Goal: Check status: Check status

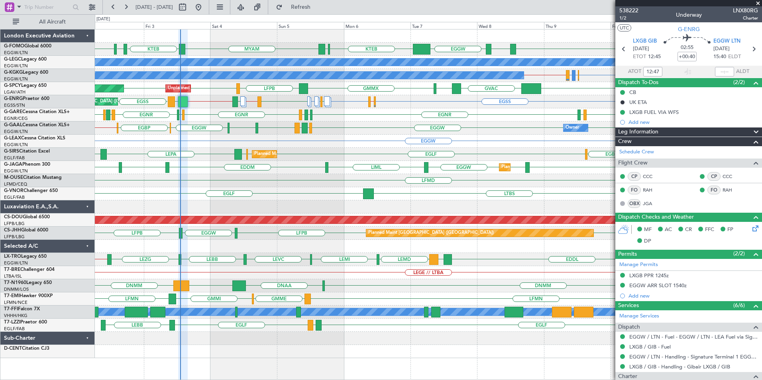
scroll to position [125, 0]
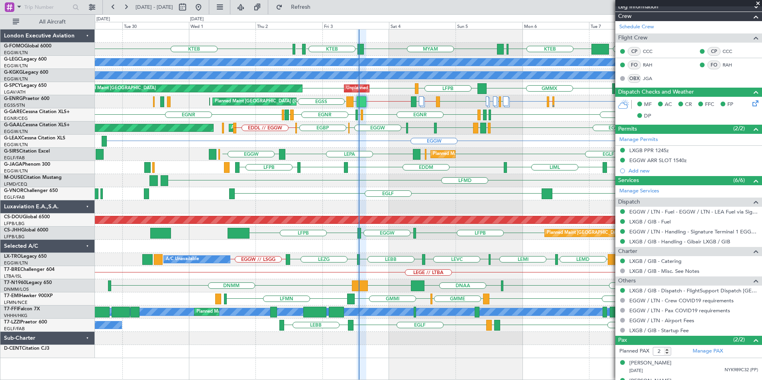
click at [331, 205] on div "MYAM KTEB KBOS KTEB EGGW ESSB EGGW KTEB KFOK A/C Unavailable [GEOGRAPHIC_DATA] …" at bounding box center [428, 193] width 667 height 329
click at [305, 222] on div "MYAM KTEB KBOS KTEB EGGW ESSB EGGW KTEB KFOK A/C Unavailable [GEOGRAPHIC_DATA] …" at bounding box center [428, 193] width 667 height 329
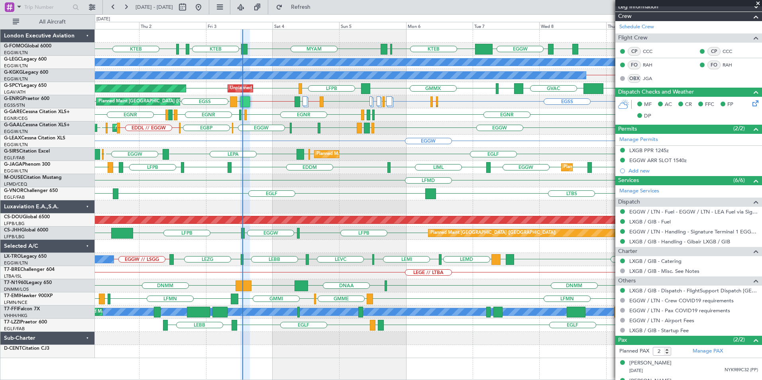
click at [759, 5] on span at bounding box center [758, 3] width 8 height 7
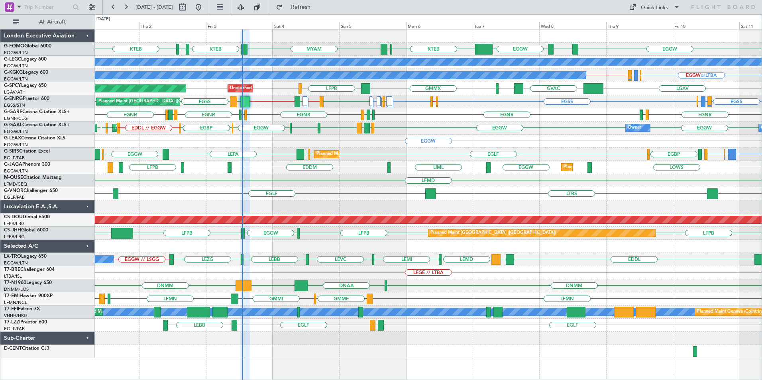
type input "0"
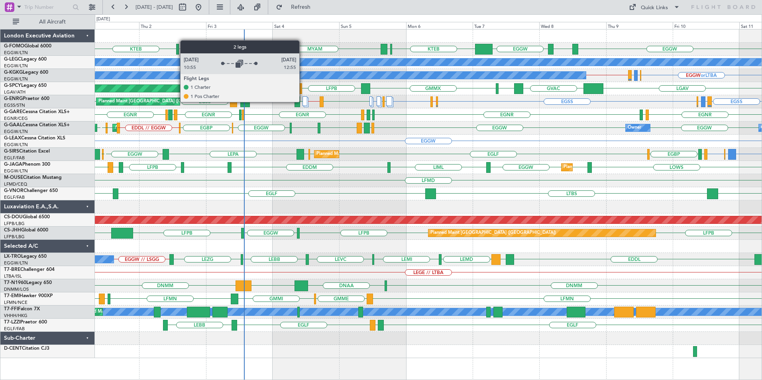
click at [303, 102] on div at bounding box center [305, 101] width 4 height 10
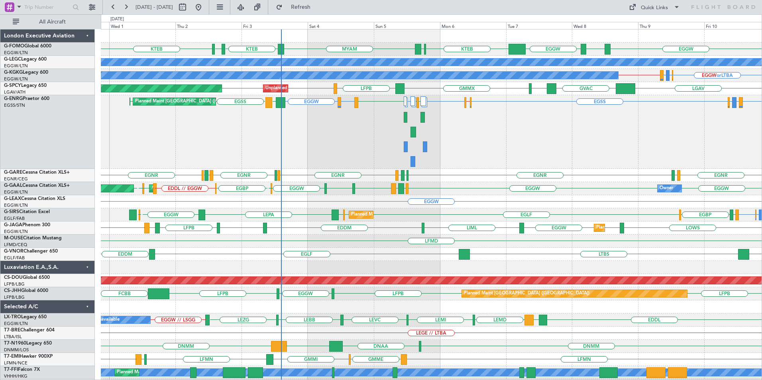
click at [586, 189] on div "EGGW MYAM KTEB KBOS ESSB EGGW KTEB KFOK KTEB A/C Unavailable [GEOGRAPHIC_DATA] …" at bounding box center [431, 223] width 661 height 389
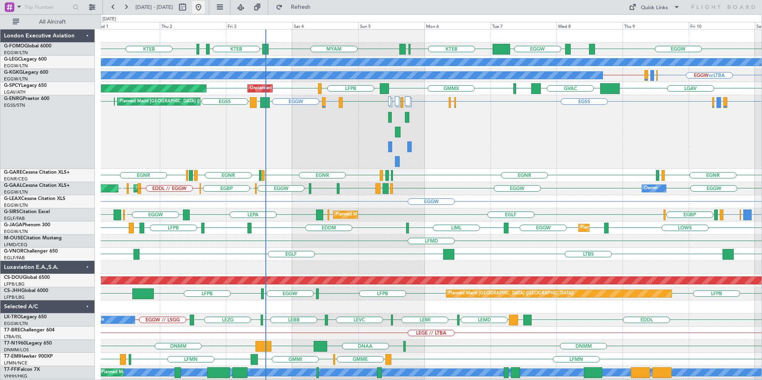
click at [205, 8] on button at bounding box center [198, 7] width 13 height 13
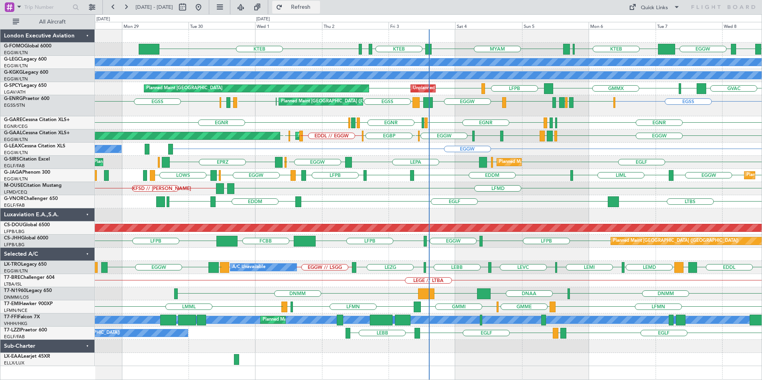
click at [318, 8] on span "Refresh" at bounding box center [300, 7] width 33 height 6
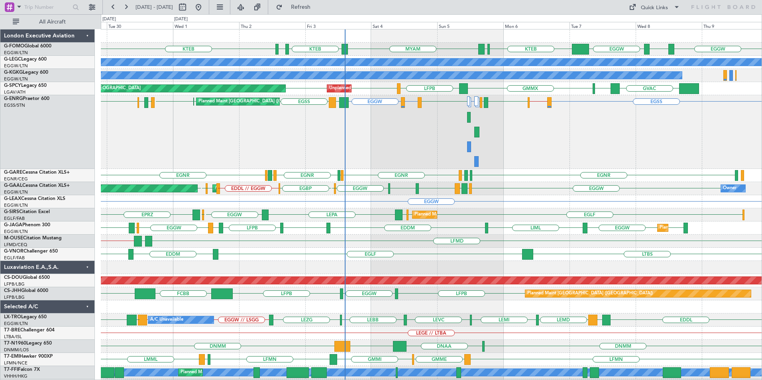
click at [403, 160] on div "EGSS EGSS // EGPE [GEOGRAPHIC_DATA] EGPF or EGGW EGGW [GEOGRAPHIC_DATA] EGPD [G…" at bounding box center [431, 132] width 661 height 74
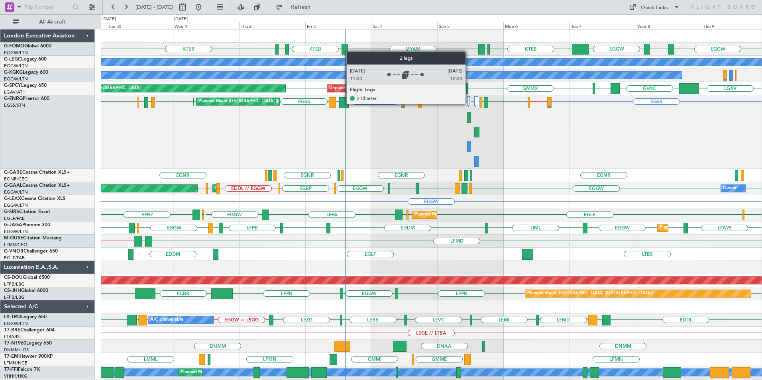
click at [469, 104] on div at bounding box center [468, 101] width 3 height 10
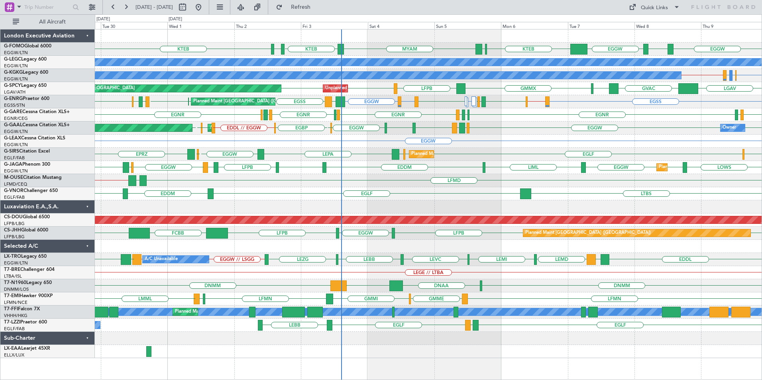
click at [469, 104] on div "EGSS EGSS // EGPE [GEOGRAPHIC_DATA] EGPF or EGGW EGGW [GEOGRAPHIC_DATA] EGPD [G…" at bounding box center [428, 101] width 667 height 13
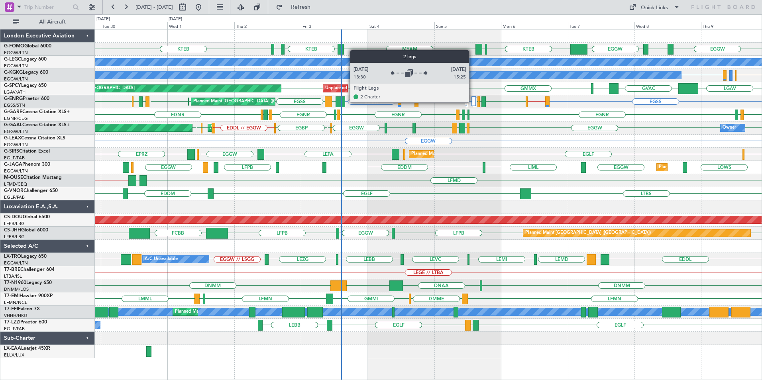
click at [473, 102] on div at bounding box center [474, 101] width 4 height 10
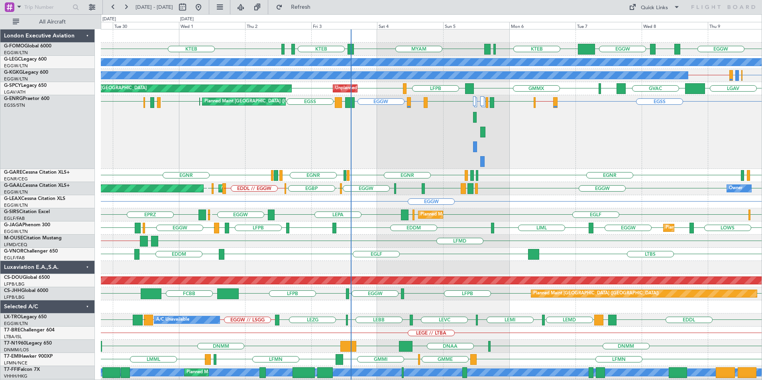
click at [392, 172] on div "EGGW ESSB EGGW KTEB KFOK MYAM KTEB KTEB KBOS A/C Unavailable [GEOGRAPHIC_DATA] …" at bounding box center [431, 223] width 661 height 389
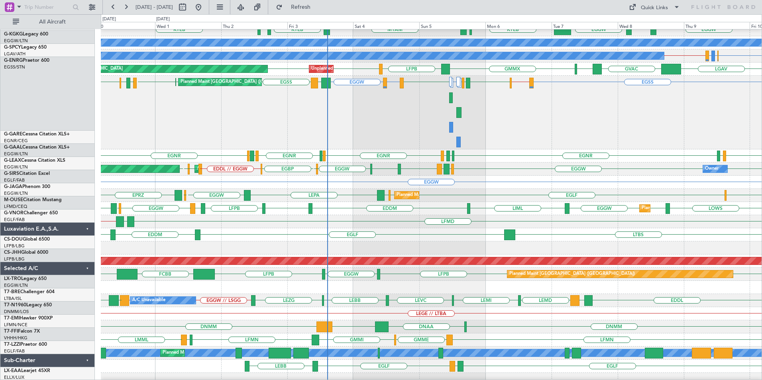
scroll to position [20, 0]
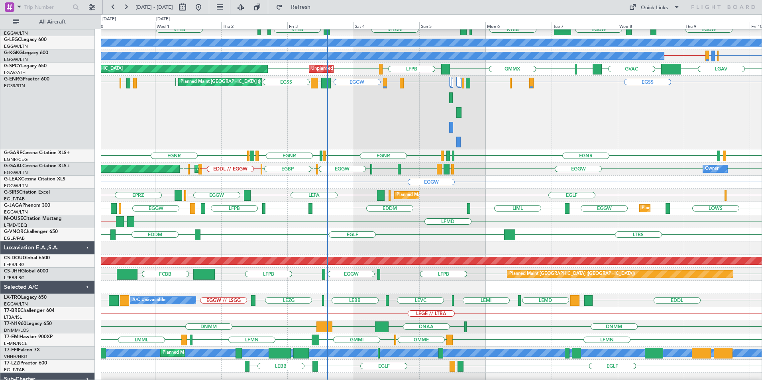
click at [527, 187] on div "EGGW A/C Unavailable" at bounding box center [431, 182] width 661 height 13
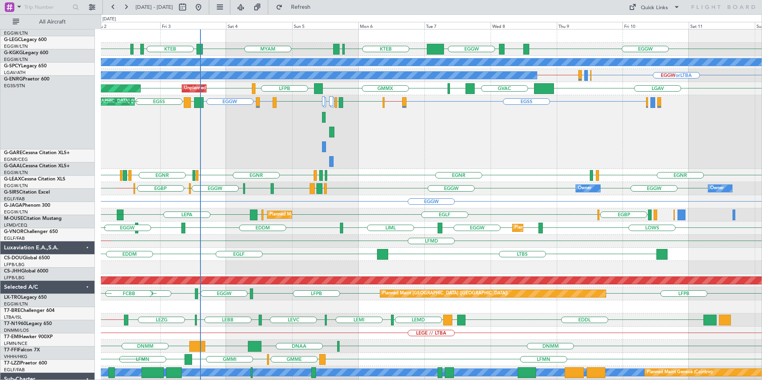
scroll to position [0, 0]
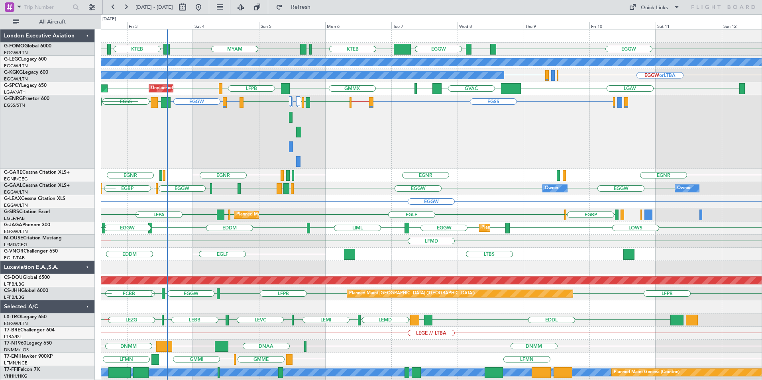
click at [284, 380] on html "[DATE] - [DATE] Refresh Quick Links All Aircraft EGGW ESSB EGGW KTEB KFOK MYAM …" at bounding box center [381, 190] width 762 height 380
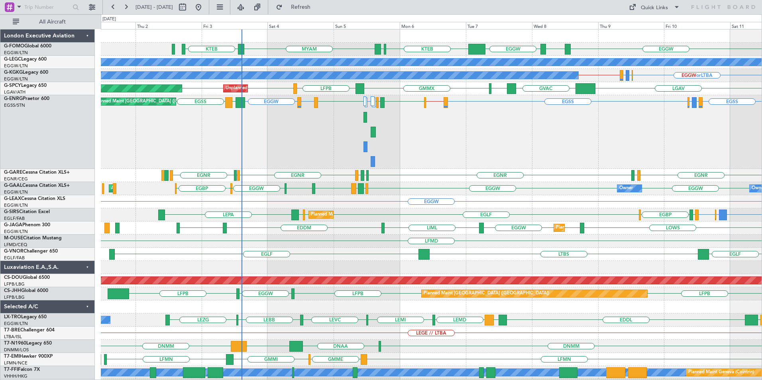
click at [384, 153] on div "EGSS EGSS // EGPE [GEOGRAPHIC_DATA] [GEOGRAPHIC_DATA] EGPD or EGSS EGWU or EGSS…" at bounding box center [431, 132] width 661 height 74
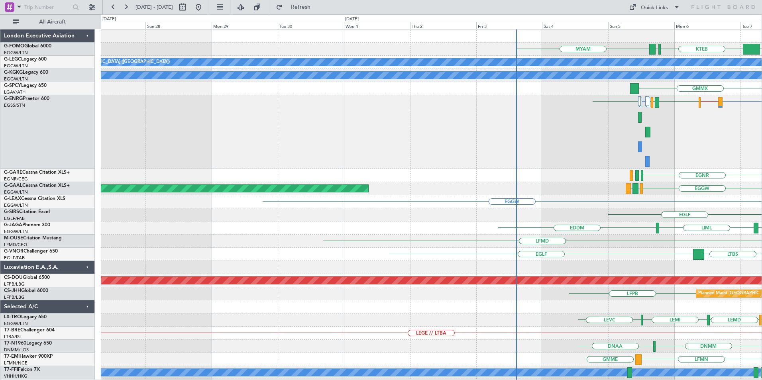
click at [474, 234] on div "KTEB KFOK MYAM EGGW ESSB EGGW A/C Unavailable [GEOGRAPHIC_DATA] ([GEOGRAPHIC_DA…" at bounding box center [431, 223] width 661 height 389
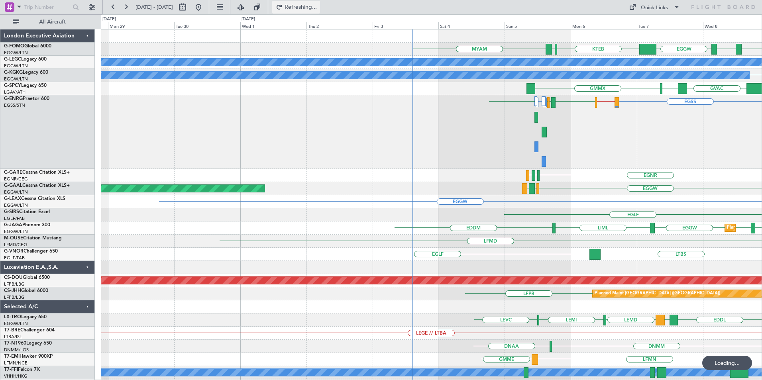
click at [308, 4] on button "Refreshing..." at bounding box center [296, 7] width 48 height 13
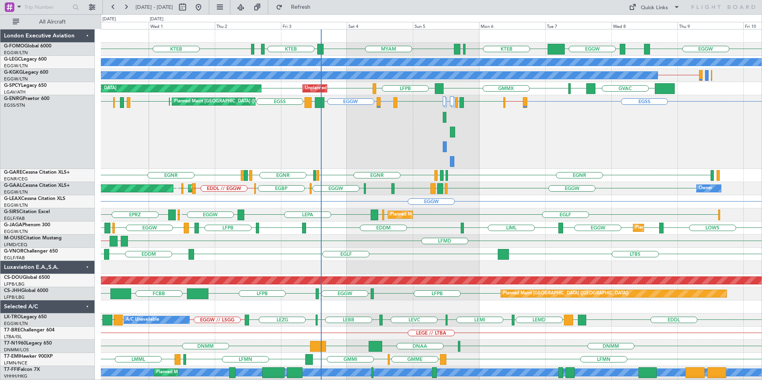
click at [336, 178] on div "EGGW ESSB EGGW KTEB KFOK MYAM KTEB KTEB KBOS A/C Unavailable [GEOGRAPHIC_DATA] …" at bounding box center [431, 223] width 661 height 389
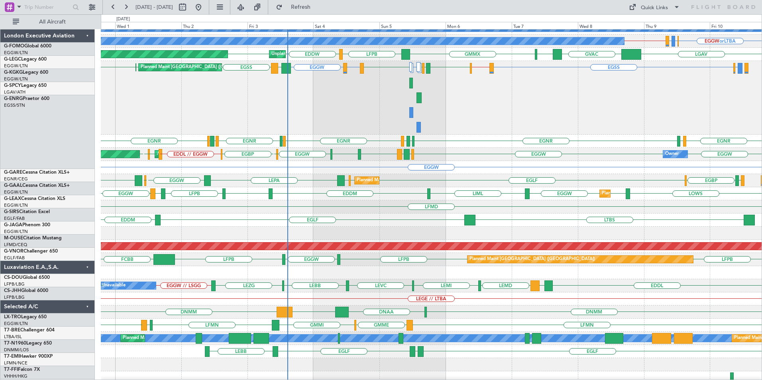
scroll to position [37, 0]
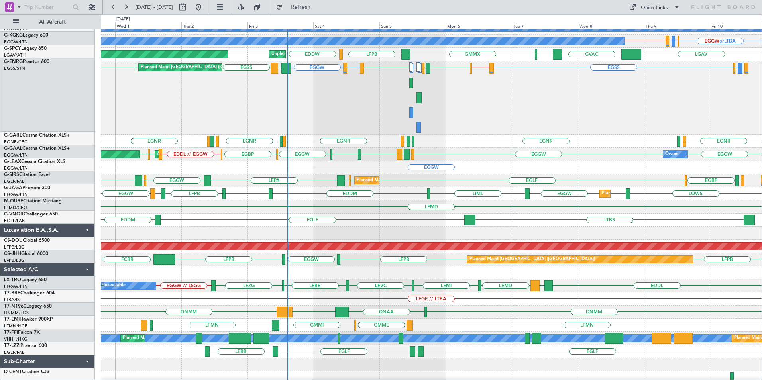
click at [342, 256] on div "LFPB EGGW LFPB FCBB LFPB Planned Maint [GEOGRAPHIC_DATA] ([GEOGRAPHIC_DATA])" at bounding box center [431, 259] width 661 height 13
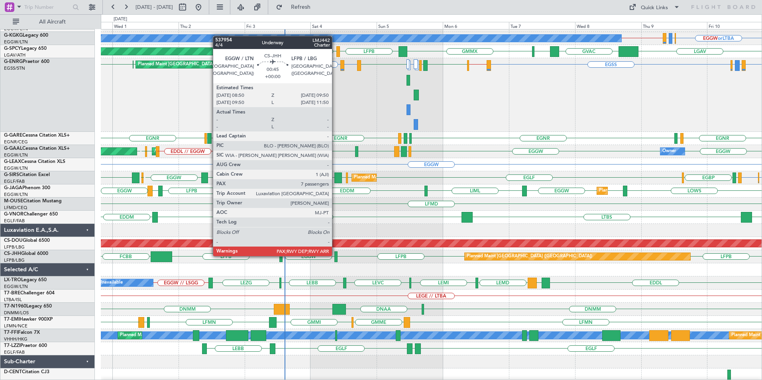
click at [336, 256] on div at bounding box center [335, 257] width 3 height 11
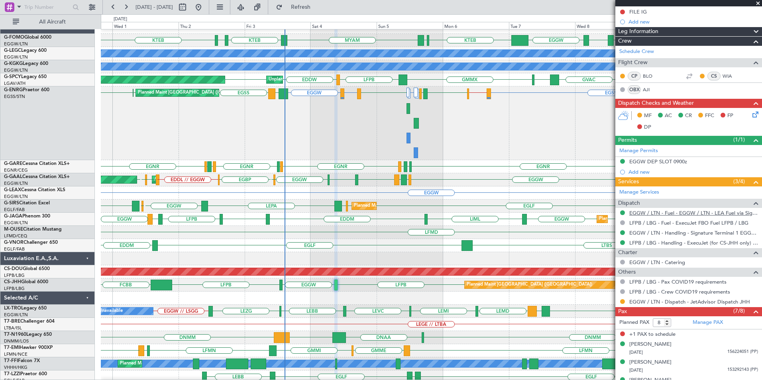
scroll to position [205, 0]
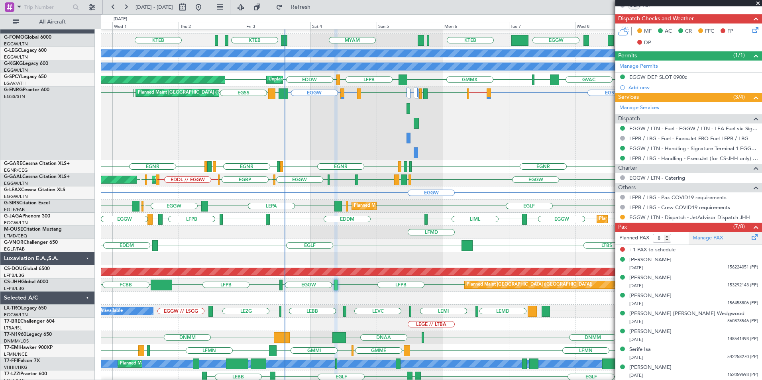
click at [703, 238] on link "Manage PAX" at bounding box center [708, 238] width 30 height 8
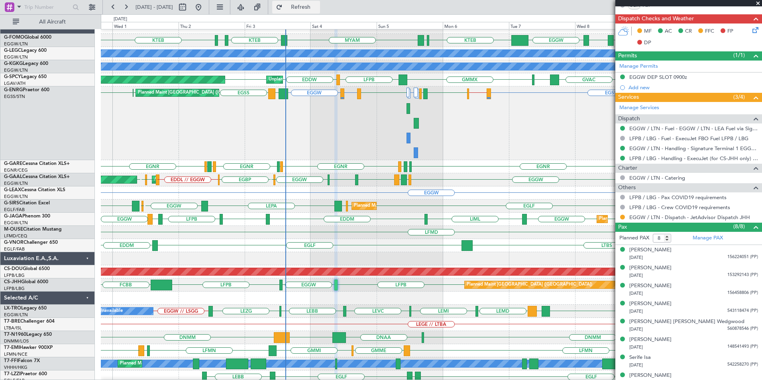
click at [318, 9] on span "Refresh" at bounding box center [300, 7] width 33 height 6
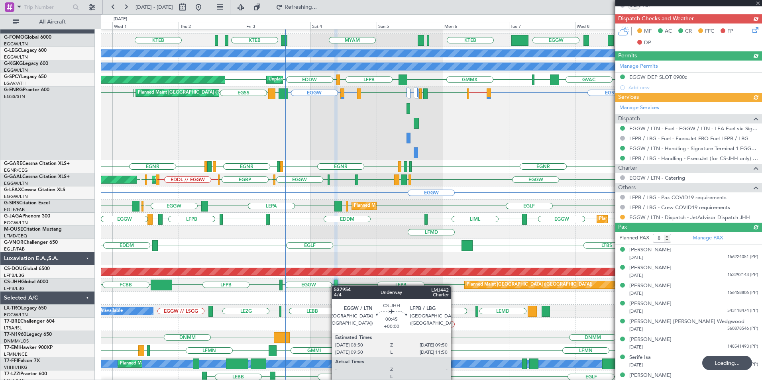
click at [336, 286] on div at bounding box center [335, 285] width 3 height 11
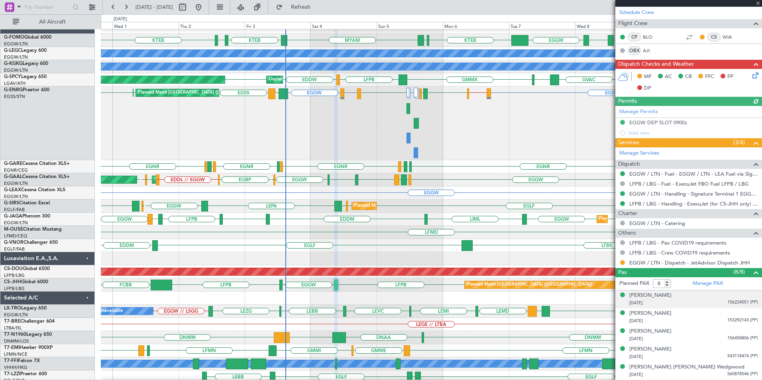
scroll to position [213, 0]
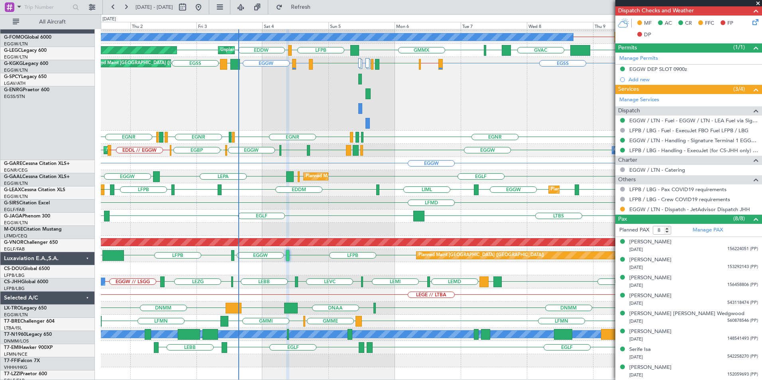
scroll to position [38, 0]
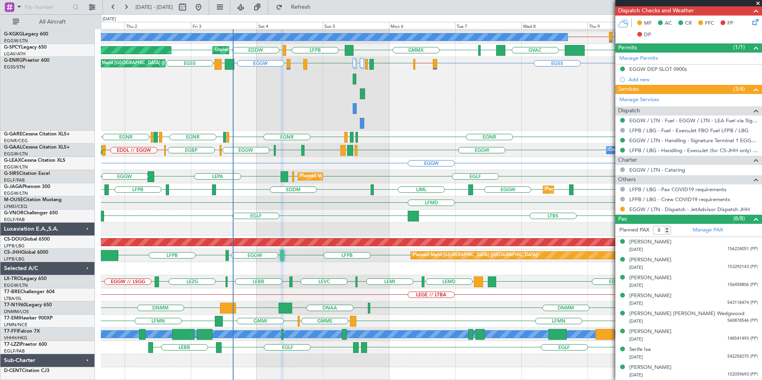
click at [198, 86] on div "A/C Unavailable London (Luton) EGGW or LTBA EGWU or LTBA EGPD or LTBA LTBA // E…" at bounding box center [431, 185] width 661 height 389
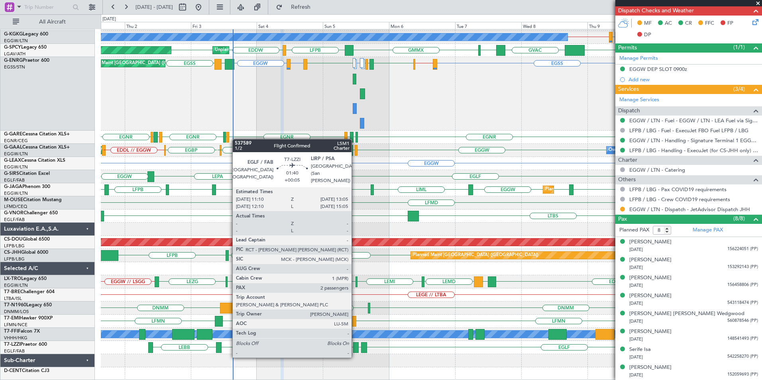
click at [355, 349] on div at bounding box center [356, 347] width 6 height 11
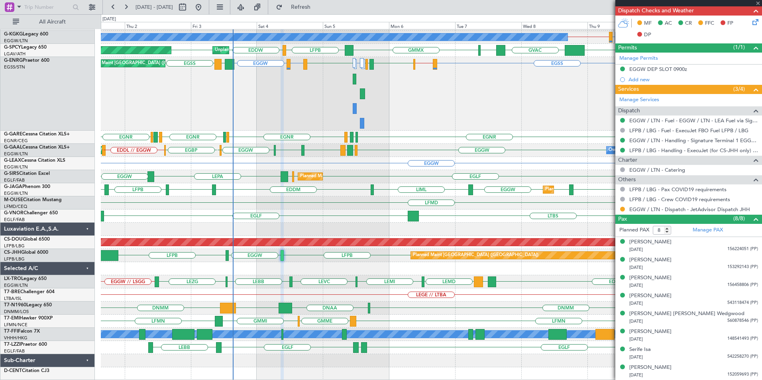
type input "+00:05"
type input "2"
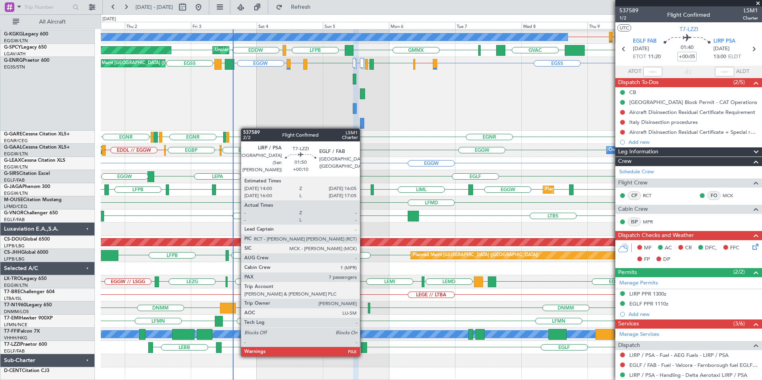
click at [364, 348] on div at bounding box center [364, 347] width 6 height 11
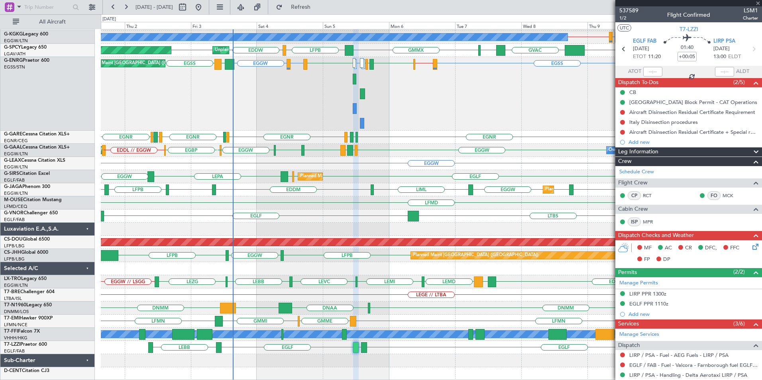
type input "+00:10"
type input "8"
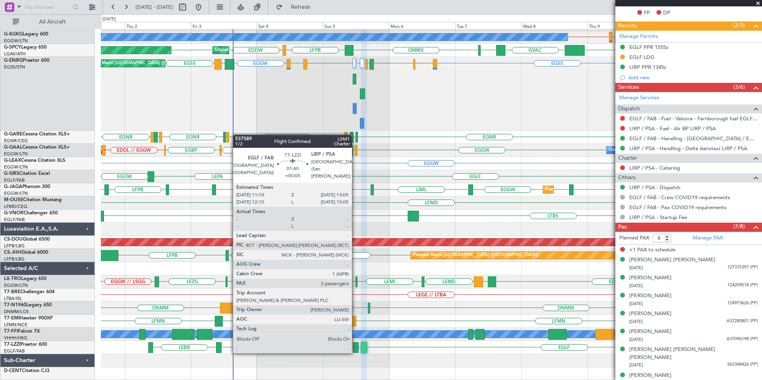
click at [356, 345] on div at bounding box center [356, 347] width 6 height 11
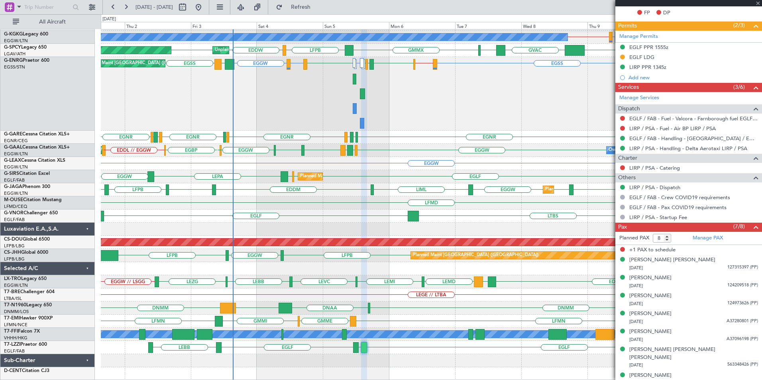
type input "+00:05"
type input "2"
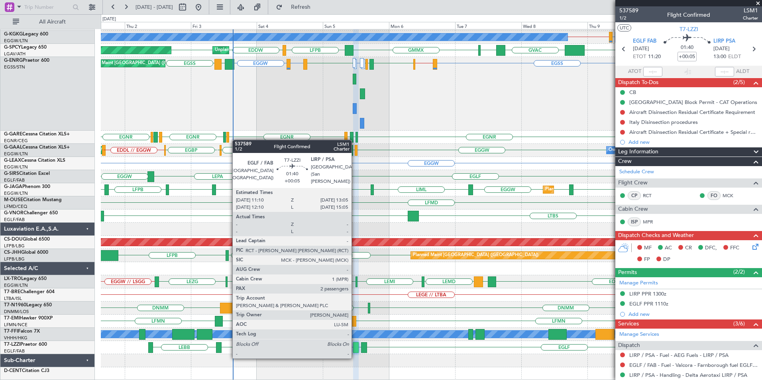
click at [355, 350] on div at bounding box center [356, 347] width 6 height 11
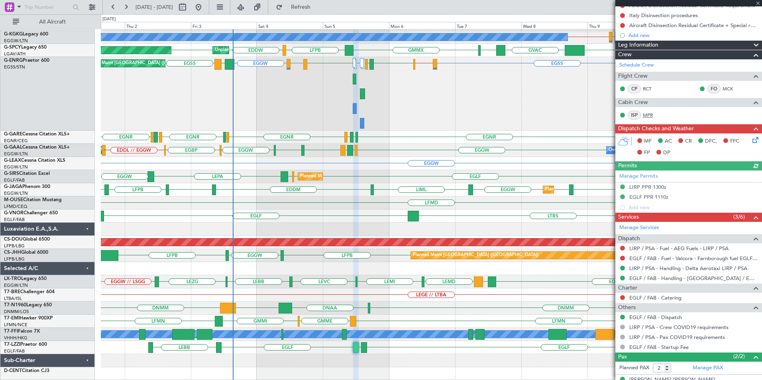
scroll to position [137, 0]
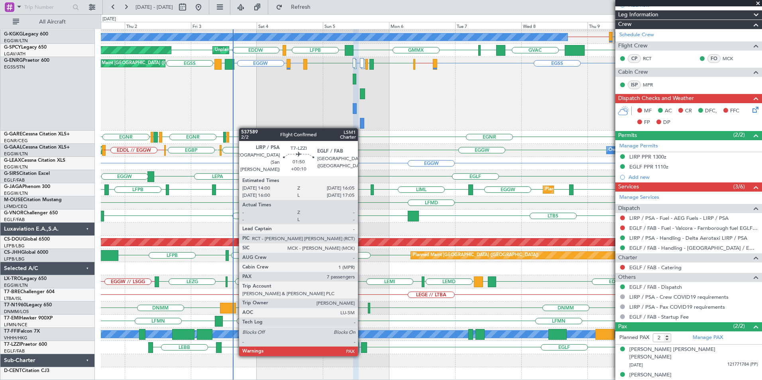
click at [362, 348] on div at bounding box center [364, 347] width 6 height 11
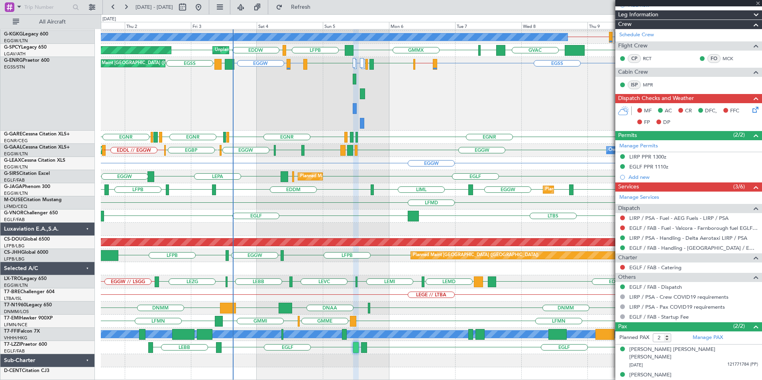
type input "+00:10"
type input "8"
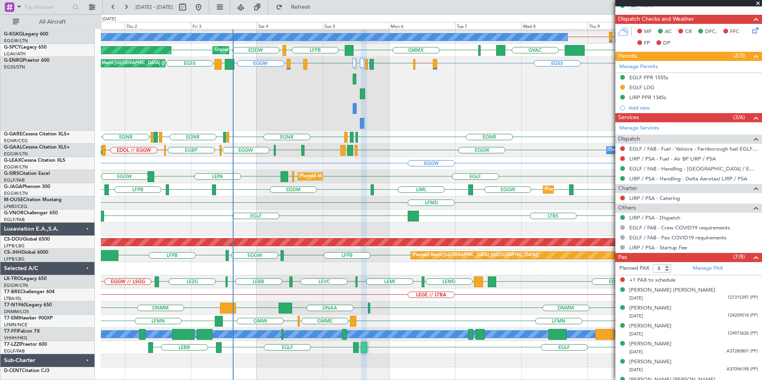
scroll to position [237, 0]
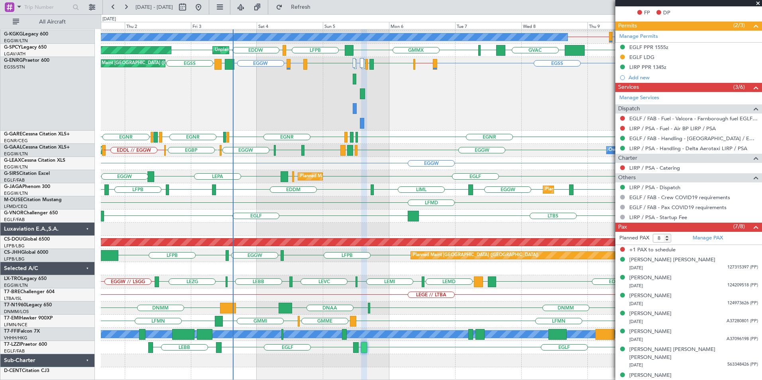
click at [280, 256] on div "LFPB LFPB EGGW LFPB Planned Maint Paris (Le Bourget)" at bounding box center [431, 255] width 661 height 13
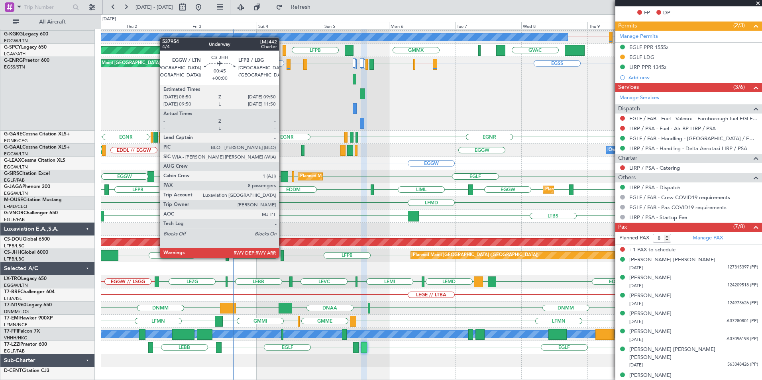
click at [283, 257] on div at bounding box center [282, 255] width 3 height 11
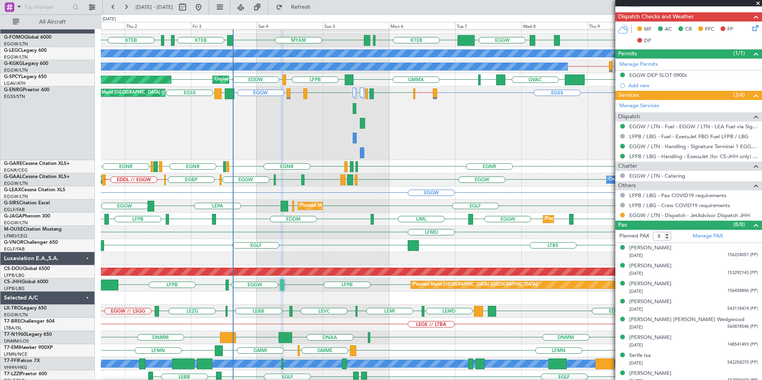
scroll to position [213, 0]
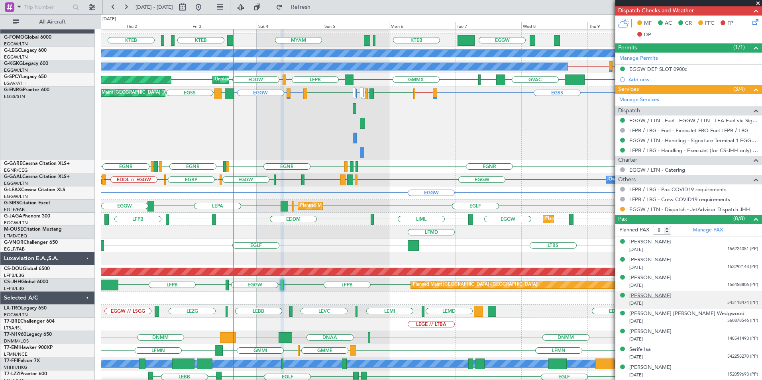
click at [651, 294] on div "[PERSON_NAME]" at bounding box center [650, 296] width 42 height 8
click at [305, 7] on button "Refresh" at bounding box center [296, 7] width 48 height 13
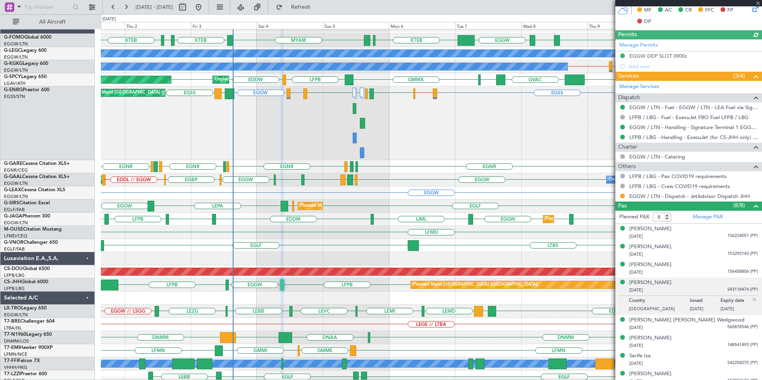
scroll to position [232, 0]
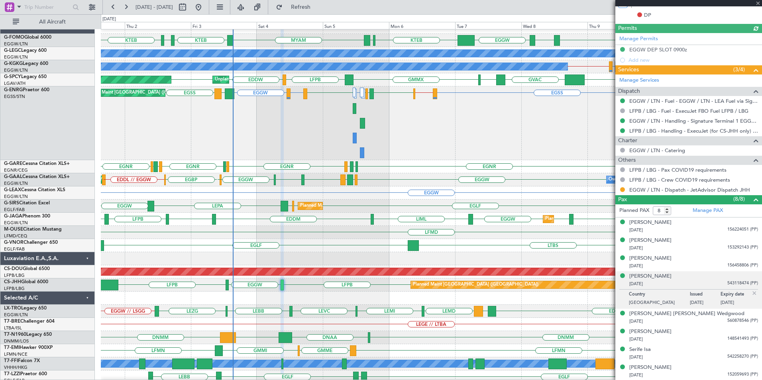
click at [674, 200] on div "Pax (8/8)" at bounding box center [688, 199] width 147 height 9
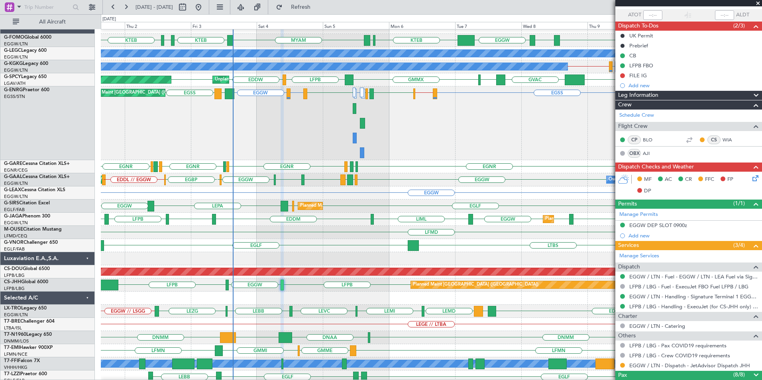
scroll to position [56, 0]
click at [688, 373] on div "Pax (8/8)" at bounding box center [688, 376] width 147 height 9
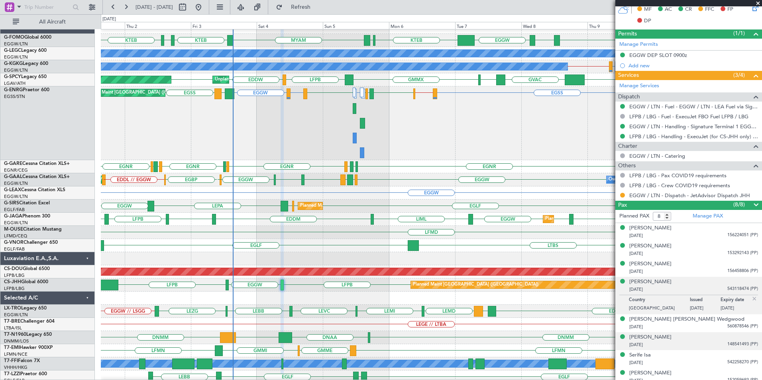
scroll to position [232, 0]
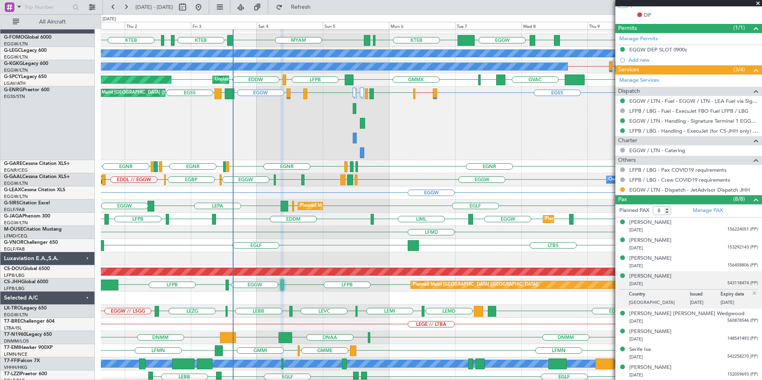
click at [665, 281] on div "02/05/1987 543118474 (PP)" at bounding box center [693, 284] width 129 height 8
click at [205, 6] on button at bounding box center [198, 7] width 13 height 13
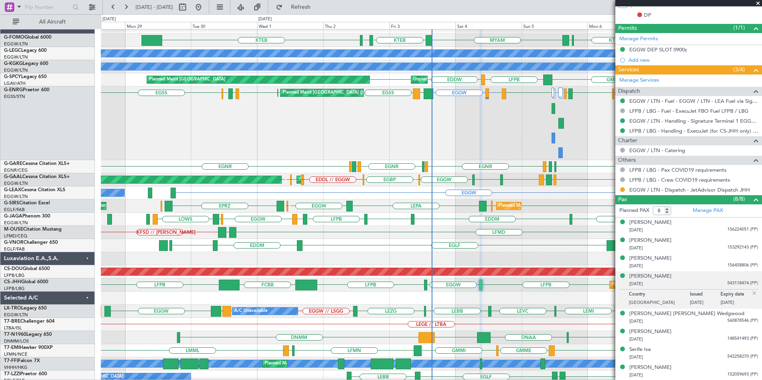
click at [345, 169] on div "EGGW ESSB EGGW KTEB KFOK MYAM KTEB KTEB KBOS A/C Unavailable London (Luton) A/C…" at bounding box center [431, 215] width 661 height 389
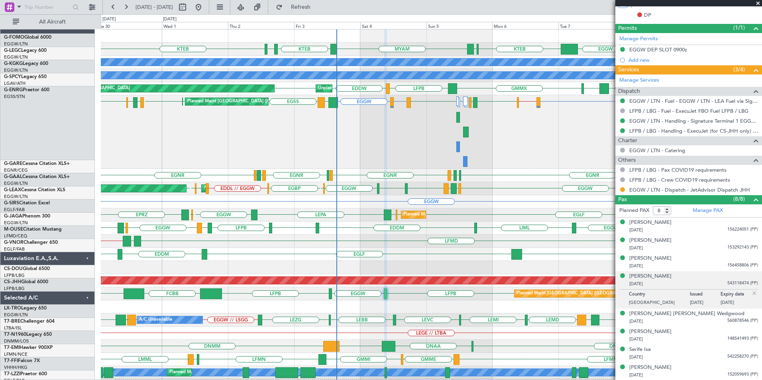
scroll to position [0, 0]
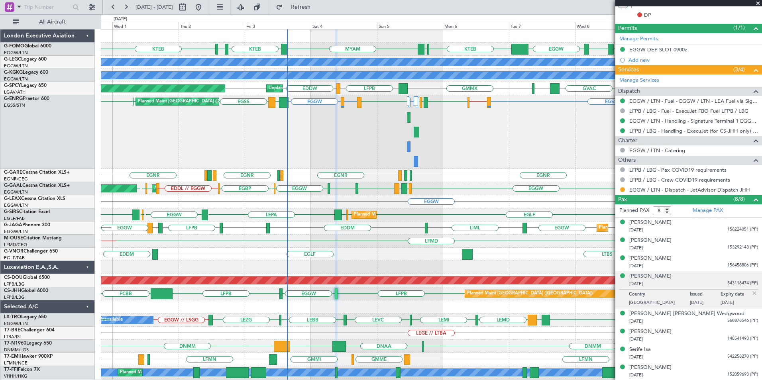
click at [320, 219] on div "EGGW ESSB EGGW KTEB KFOK MYAM KTEB KTEB KBOS A/C Unavailable London (Luton) A/C…" at bounding box center [431, 223] width 661 height 389
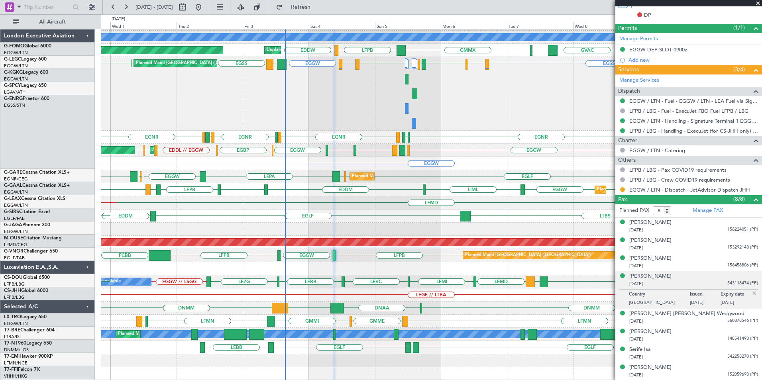
scroll to position [38, 0]
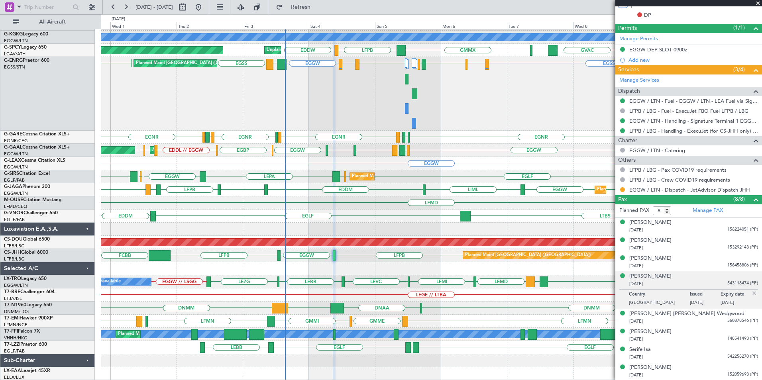
click at [308, 175] on div "A/C Unavailable London (Luton) A/C Unavailable Istanbul (Ataturk) EGGW or LTBA …" at bounding box center [431, 185] width 661 height 389
